Goal: Task Accomplishment & Management: Manage account settings

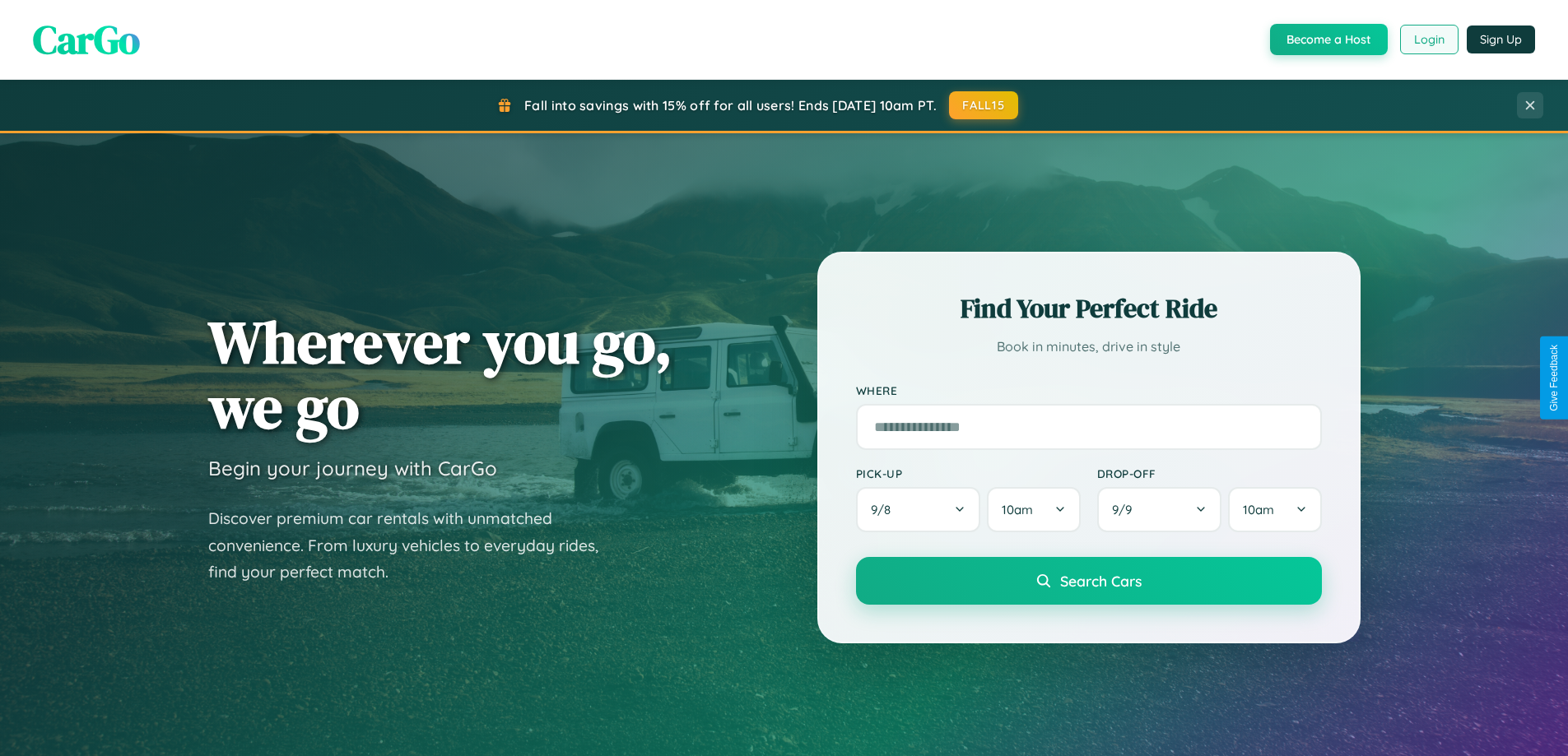
click at [1428, 40] on button "Login" at bounding box center [1429, 39] width 59 height 30
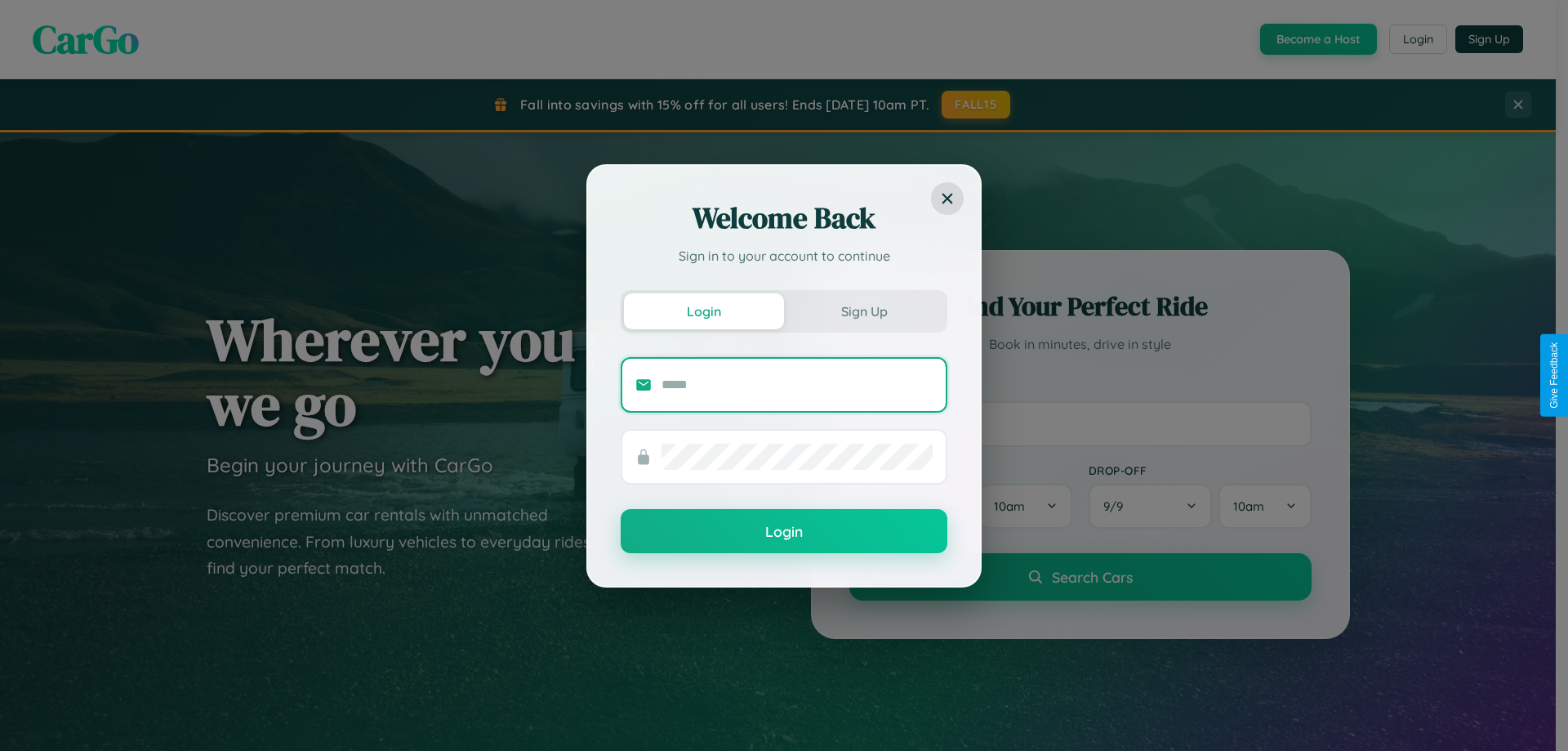
click at [797, 384] on input "text" at bounding box center [797, 384] width 271 height 26
type input "**********"
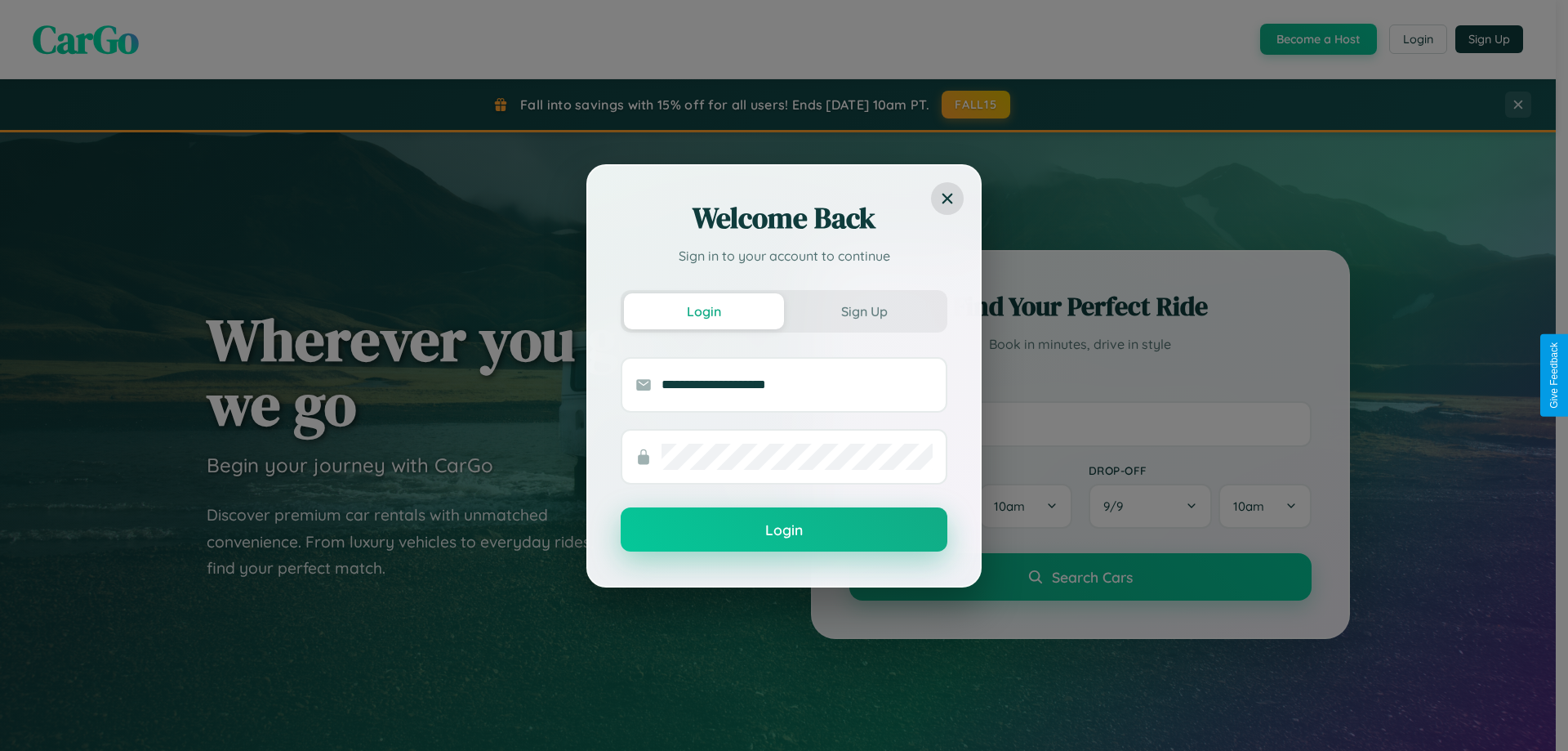
click at [784, 530] on button "Login" at bounding box center [784, 529] width 327 height 44
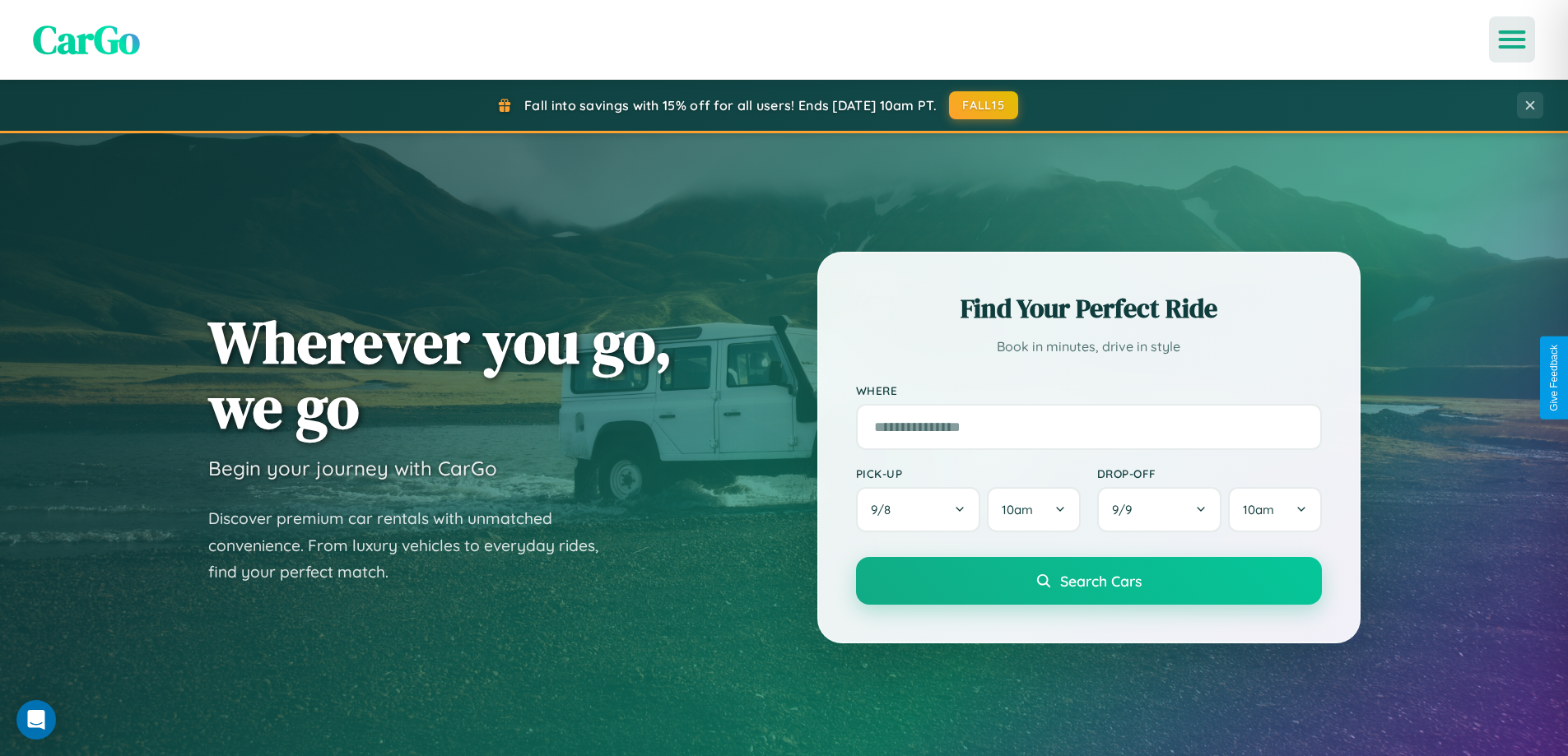
click at [1512, 40] on icon "Open menu" at bounding box center [1512, 39] width 24 height 14
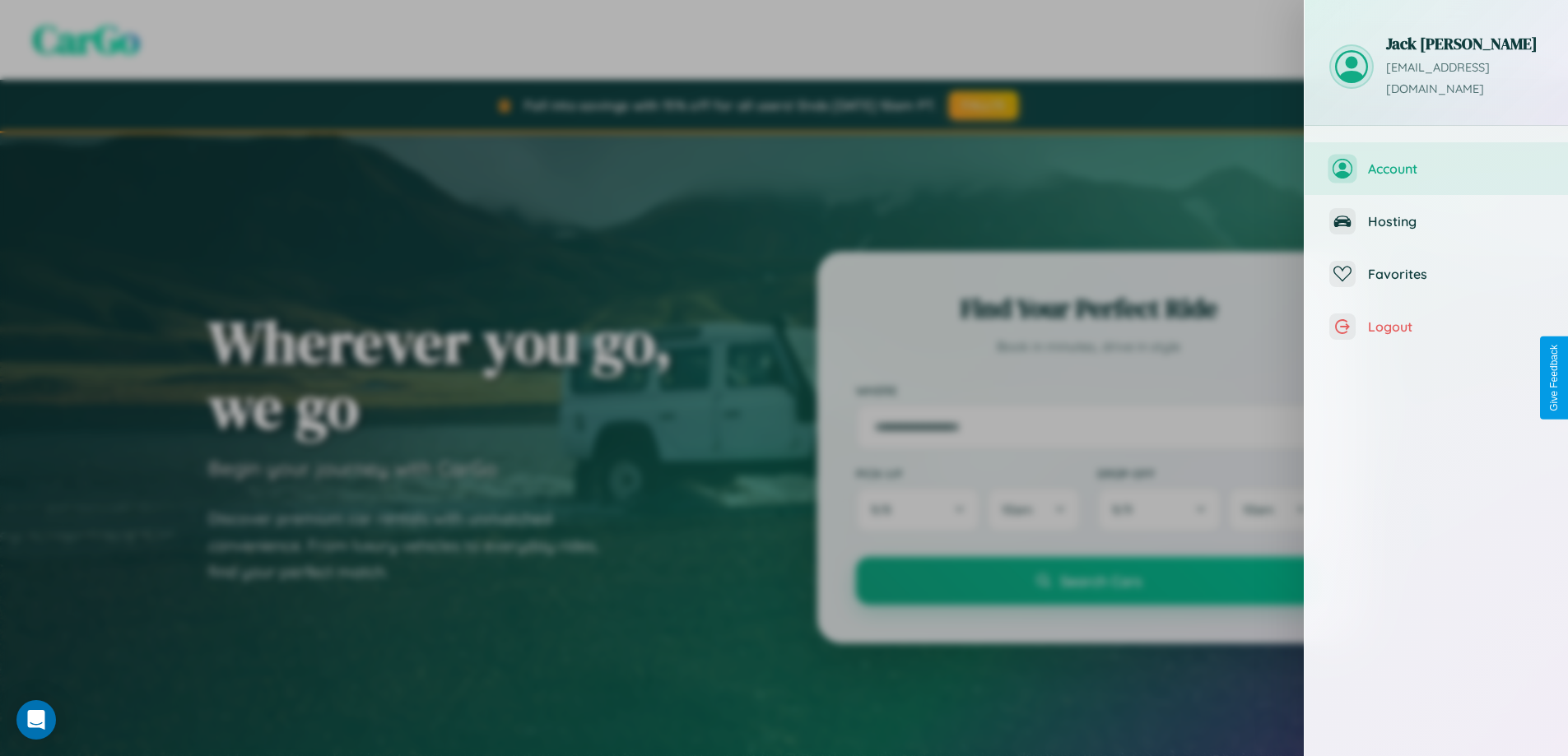
click at [1436, 160] on span "Account" at bounding box center [1456, 168] width 176 height 16
